Goal: Task Accomplishment & Management: Manage account settings

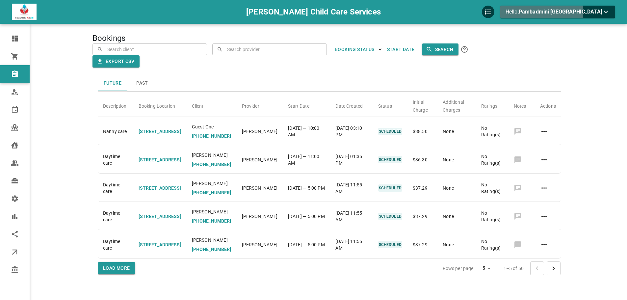
click at [567, 13] on span "Pambadmini Jawale" at bounding box center [560, 12] width 83 height 6
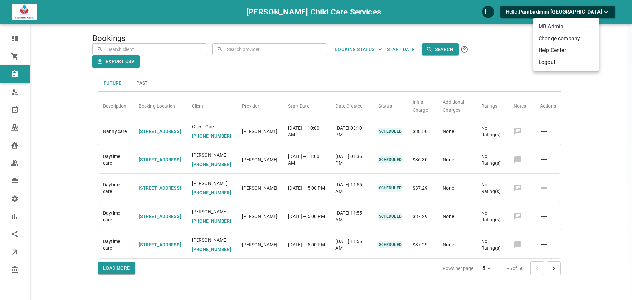
click at [558, 39] on li "Change company" at bounding box center [566, 39] width 66 height 12
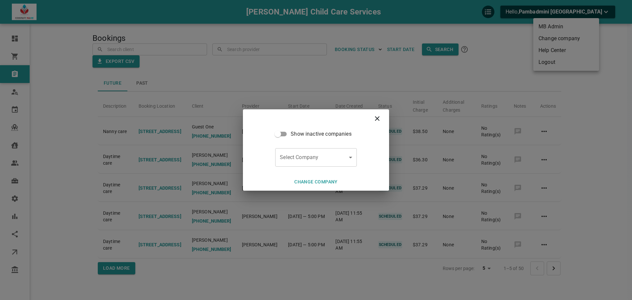
click at [333, 147] on form "Show inactive companies Select Company ​ Select Company" at bounding box center [315, 147] width 81 height 39
click at [332, 152] on body "Jawale Child Care Services Hello, Pambadmini Jawale Dashboard Orders Bookings W…" at bounding box center [316, 170] width 632 height 340
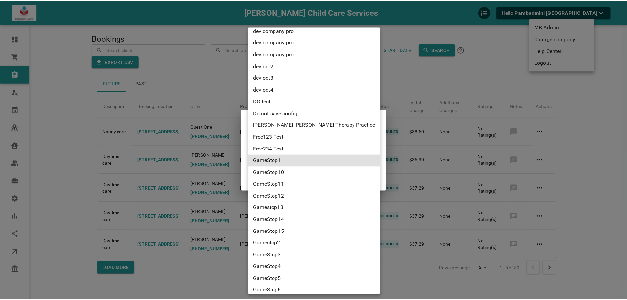
scroll to position [1510, 0]
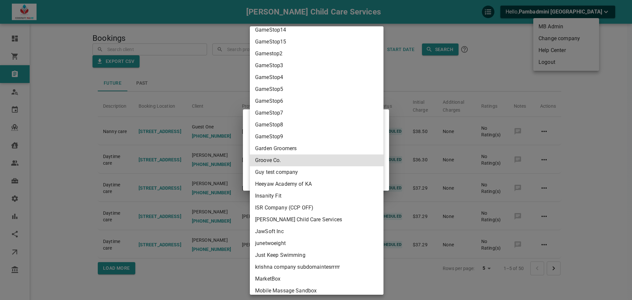
click at [302, 156] on li "Groove Co." at bounding box center [317, 160] width 134 height 12
type input "87d5b146-e678-4578-b351-1b697815ed61"
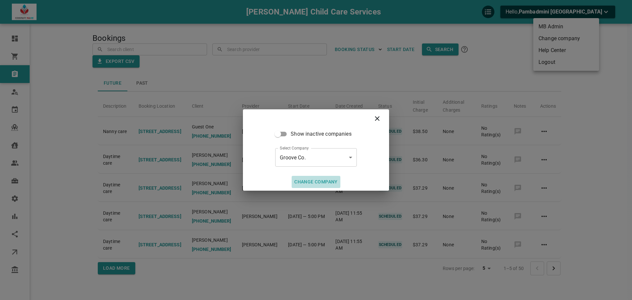
click at [330, 176] on button "Change company" at bounding box center [316, 182] width 49 height 12
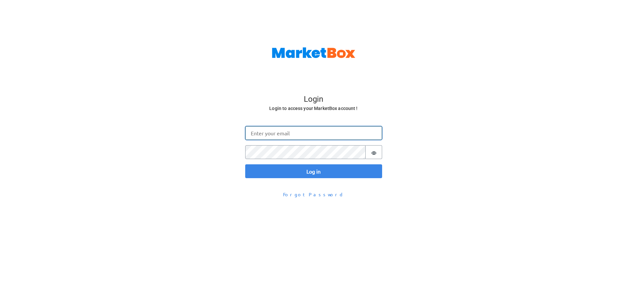
click at [341, 132] on input "Email" at bounding box center [313, 133] width 137 height 14
click at [256, 136] on input "pajawale@gmail.com" at bounding box center [313, 133] width 137 height 14
type input "pa.jawale@gmail.com"
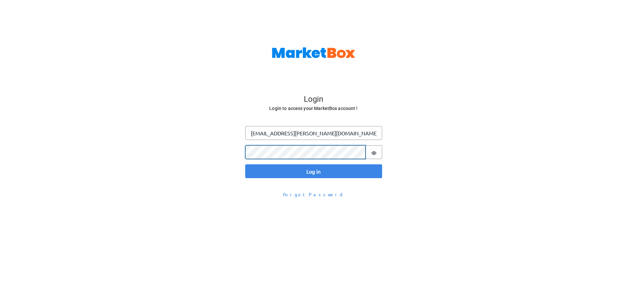
click at [245, 164] on button "Log in" at bounding box center [313, 171] width 137 height 14
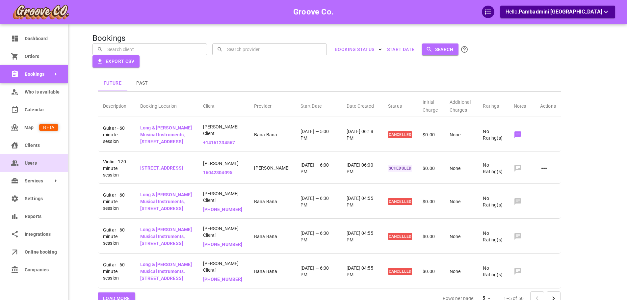
click at [23, 166] on link "Users" at bounding box center [34, 163] width 68 height 18
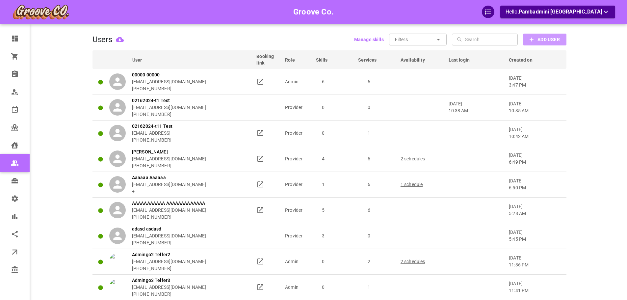
click at [539, 39] on span "Add User" at bounding box center [548, 40] width 22 height 8
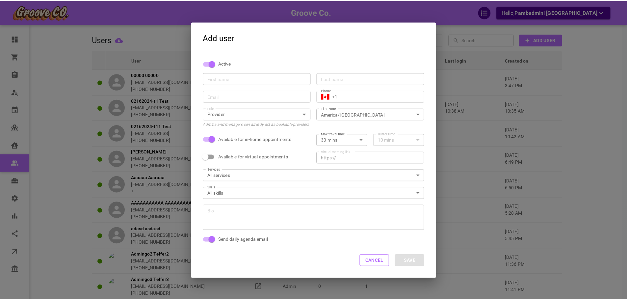
scroll to position [3, 0]
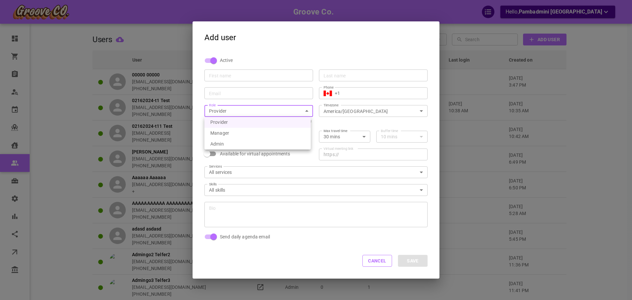
click at [257, 134] on li "Manager" at bounding box center [257, 133] width 106 height 11
type input "MANAGER_PROVIDER"
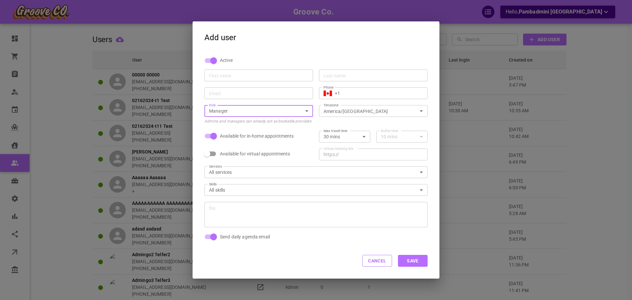
click at [246, 75] on input "First name" at bounding box center [258, 75] width 99 height 7
type input "PJ"
type input "Manager"
drag, startPoint x: 244, startPoint y: 86, endPoint x: 243, endPoint y: 92, distance: 6.3
click at [243, 90] on div "Email Email" at bounding box center [255, 90] width 115 height 18
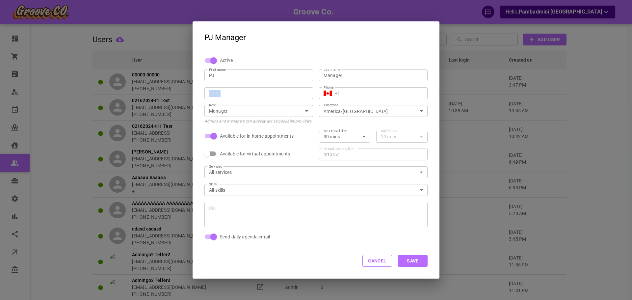
click at [243, 92] on input "Email" at bounding box center [258, 93] width 99 height 7
drag, startPoint x: 228, startPoint y: 93, endPoint x: 244, endPoint y: 96, distance: 16.5
click at [228, 93] on input "pajawale@gmail.com" at bounding box center [258, 93] width 99 height 7
type input "pajawale+grovmang@gmail.com"
click at [365, 95] on input "+1" at bounding box center [379, 93] width 88 height 7
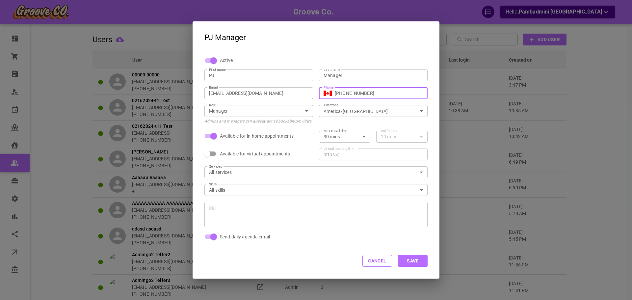
type input "+1 (343) 297-8775"
click at [263, 91] on input "pajawale+grovmang@gmail.com" at bounding box center [258, 93] width 99 height 7
click at [239, 93] on input "pajawale+grovmang@gmail.com" at bounding box center [258, 93] width 99 height 7
click at [237, 94] on input "pajawale+grovmang@gmail.com" at bounding box center [258, 93] width 99 height 7
type input "[EMAIL_ADDRESS][DOMAIN_NAME]"
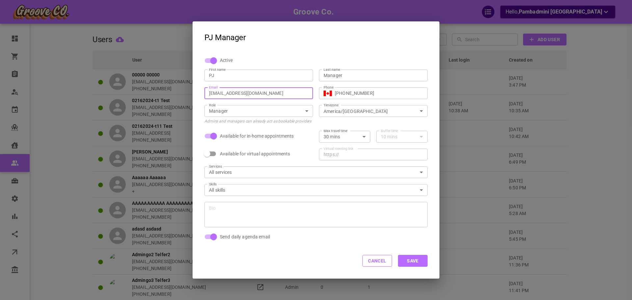
click at [411, 262] on button "Save" at bounding box center [413, 261] width 30 height 12
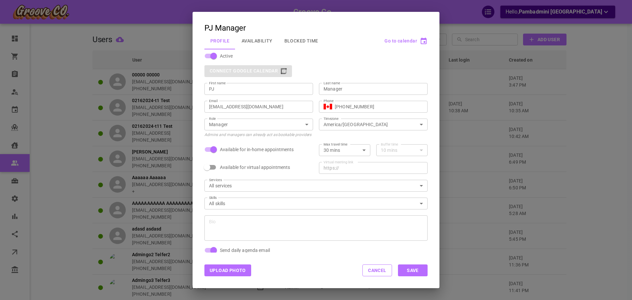
drag, startPoint x: 386, startPoint y: 266, endPoint x: 416, endPoint y: 231, distance: 46.0
click at [386, 266] on button "Cancel" at bounding box center [377, 270] width 30 height 12
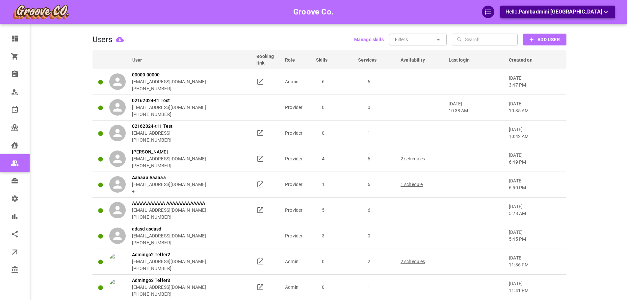
click at [589, 13] on span "Pambadmini Jawale" at bounding box center [560, 12] width 83 height 6
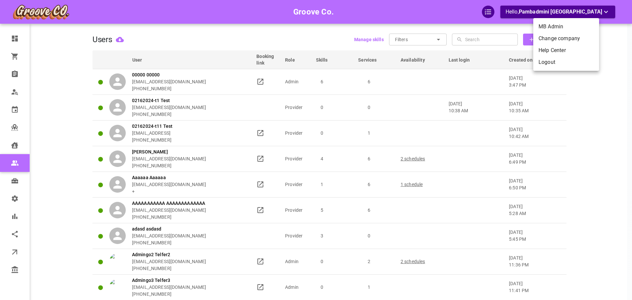
click at [548, 63] on li "Logout" at bounding box center [566, 62] width 66 height 12
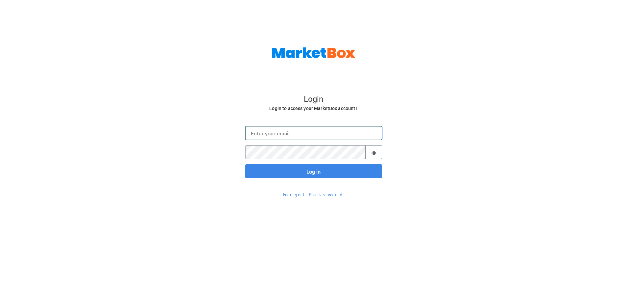
click at [265, 134] on input "Email" at bounding box center [313, 133] width 137 height 14
paste input "[EMAIL_ADDRESS][DOMAIN_NAME]"
type input "[EMAIL_ADDRESS][DOMAIN_NAME]"
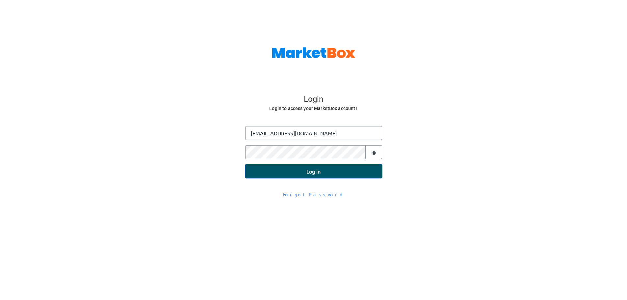
click at [258, 174] on button "Log in" at bounding box center [313, 171] width 137 height 14
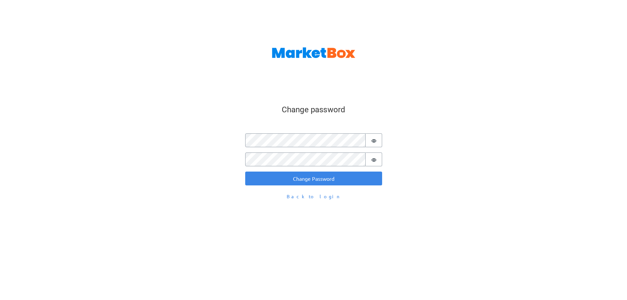
click at [299, 117] on div "Change password" at bounding box center [313, 115] width 123 height 26
click at [376, 136] on button "Password is hidden" at bounding box center [374, 140] width 16 height 14
click at [294, 175] on button "Change Password" at bounding box center [313, 178] width 137 height 14
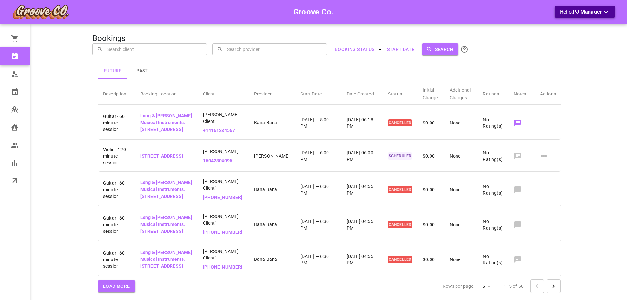
click at [569, 10] on p "Hello, PJ Manager" at bounding box center [585, 12] width 50 height 8
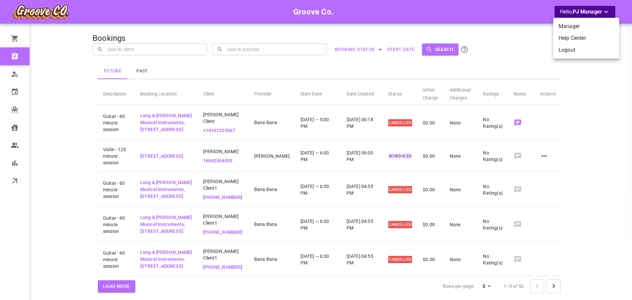
click at [566, 49] on li "Logout" at bounding box center [586, 50] width 66 height 12
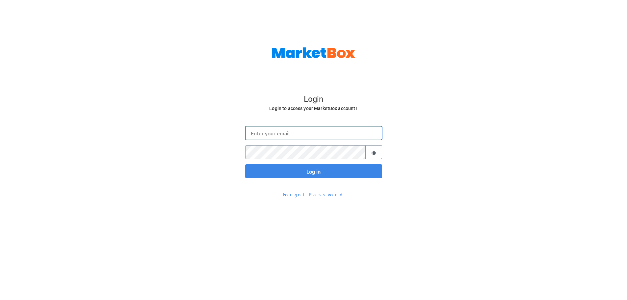
click at [274, 137] on input "Email" at bounding box center [313, 133] width 137 height 14
click at [246, 129] on input "Email" at bounding box center [313, 133] width 137 height 14
paste input "[EMAIL_ADDRESS][DOMAIN_NAME]"
type input "[EMAIL_ADDRESS][DOMAIN_NAME]"
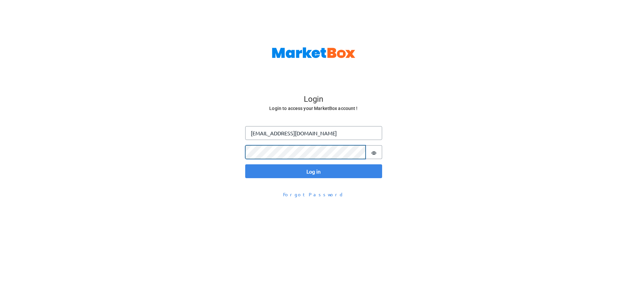
click at [245, 164] on button "Log in" at bounding box center [313, 171] width 137 height 14
